Goal: Task Accomplishment & Management: Complete application form

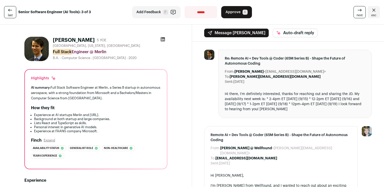
click at [237, 11] on span "Approve" at bounding box center [232, 12] width 15 height 5
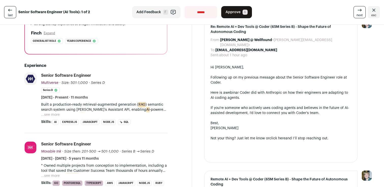
scroll to position [114, 0]
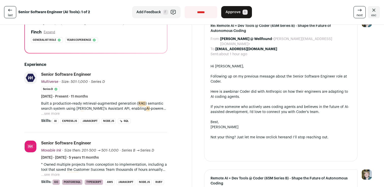
click at [152, 111] on p "Built a production‑ready retrieval‑augmented generation ( RAG ) semantic search…" at bounding box center [104, 106] width 126 height 10
click at [52, 116] on button "...see more" at bounding box center [50, 113] width 19 height 5
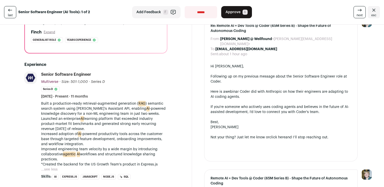
click at [82, 114] on p "Built a production‑ready retrieval‑augmented generation ( RAG ) semantic search…" at bounding box center [104, 108] width 126 height 15
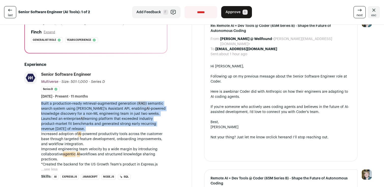
drag, startPoint x: 82, startPoint y: 114, endPoint x: 80, endPoint y: 126, distance: 12.0
click at [80, 126] on div "Built a production‑ready retrieval‑augmented generation ( RAG ) semantic search…" at bounding box center [104, 134] width 126 height 66
click at [80, 126] on p "Launched an enterprise AI learning platform that exceeded industry product‑mark…" at bounding box center [104, 123] width 126 height 15
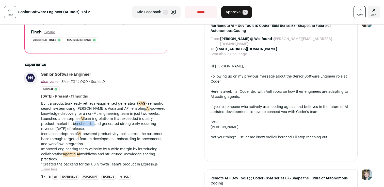
click at [80, 126] on p "Launched an enterprise AI learning platform that exceeded industry product‑mark…" at bounding box center [104, 123] width 126 height 15
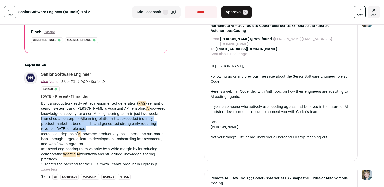
click at [80, 126] on p "Launched an enterprise AI learning platform that exceeded industry product‑mark…" at bounding box center [104, 123] width 126 height 15
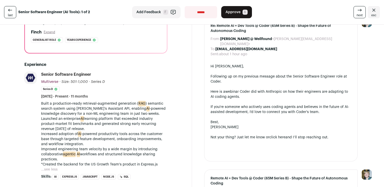
click at [90, 139] on p "Increased adoption of AI ‑powered productivity tools across the customer base t…" at bounding box center [104, 139] width 126 height 15
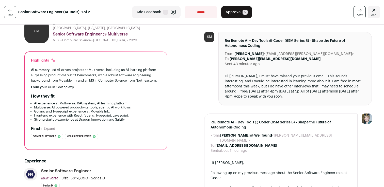
scroll to position [0, 0]
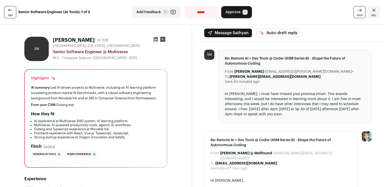
click at [282, 101] on div "Hi [PERSON_NAME], I must have missed your previous email. This sounds interesti…" at bounding box center [295, 104] width 141 height 25
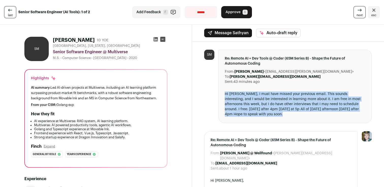
click at [282, 101] on div "Hi [PERSON_NAME], I must have missed your previous email. This sounds interesti…" at bounding box center [295, 104] width 141 height 25
click at [269, 97] on div "Hi [PERSON_NAME], I must have missed your previous email. This sounds interesti…" at bounding box center [295, 104] width 141 height 25
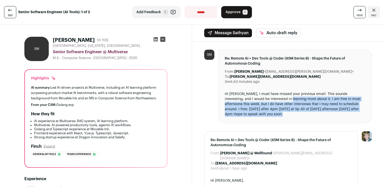
drag, startPoint x: 269, startPoint y: 97, endPoint x: 282, endPoint y: 117, distance: 23.1
click at [282, 117] on div "Hi [PERSON_NAME], I must have missed your previous email. This sounds interesti…" at bounding box center [295, 104] width 141 height 25
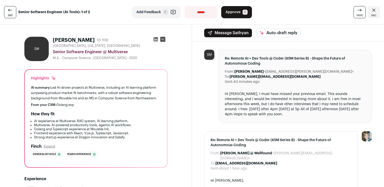
click at [239, 8] on button "Approve A" at bounding box center [236, 12] width 31 height 12
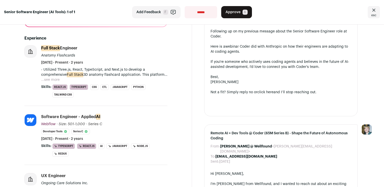
scroll to position [162, 0]
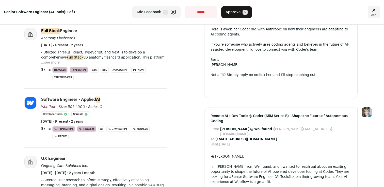
click at [125, 54] on p "- Utilized Three.js, React, TypeScript, and Next.js to develop a comprehensive …" at bounding box center [104, 55] width 126 height 10
click at [47, 63] on button "...see more" at bounding box center [50, 62] width 19 height 5
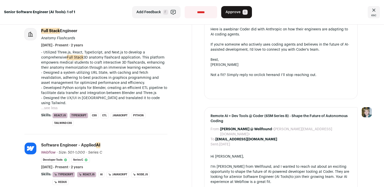
click at [65, 59] on p "- Utilized Three.js, React, TypeScript, and Next.js to develop a comprehensive …" at bounding box center [104, 78] width 126 height 56
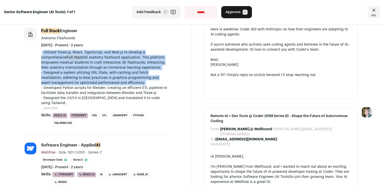
drag, startPoint x: 65, startPoint y: 59, endPoint x: 69, endPoint y: 80, distance: 21.4
click at [69, 80] on p "- Utilized Three.js, React, TypeScript, and Next.js to develop a comprehensive …" at bounding box center [104, 78] width 126 height 56
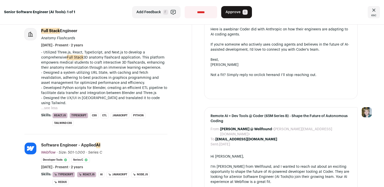
click at [70, 89] on p "- Utilized Three.js, React, TypeScript, and Next.js to develop a comprehensive …" at bounding box center [104, 78] width 126 height 56
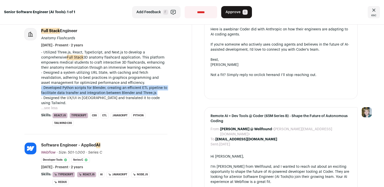
drag, startPoint x: 70, startPoint y: 89, endPoint x: 72, endPoint y: 93, distance: 5.6
click at [72, 93] on p "- Utilized Three.js, React, TypeScript, and Next.js to develop a comprehensive …" at bounding box center [104, 78] width 126 height 56
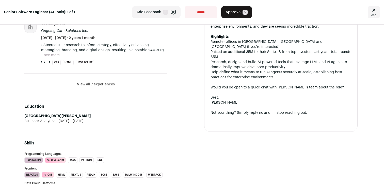
scroll to position [347, 0]
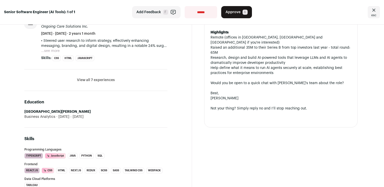
click at [108, 78] on button "View all 7 experiences" at bounding box center [96, 80] width 38 height 5
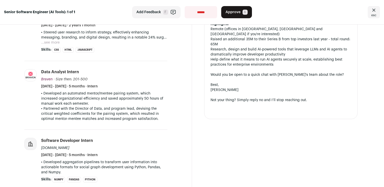
click at [135, 92] on p "• Developed an automated mentor/mentee pairing system, which increased organiza…" at bounding box center [104, 98] width 126 height 15
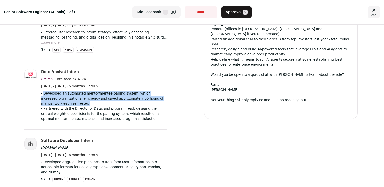
click at [135, 92] on p "• Developed an automated mentor/mentee pairing system, which increased organiza…" at bounding box center [104, 98] width 126 height 15
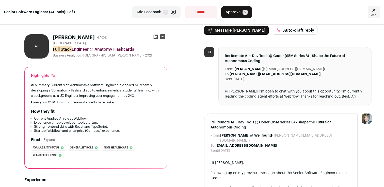
scroll to position [0, 0]
